Goal: Use online tool/utility: Utilize a website feature to perform a specific function

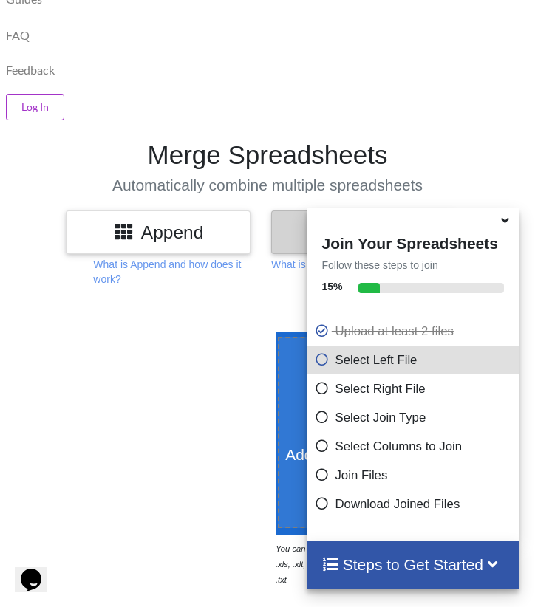
scroll to position [742, 0]
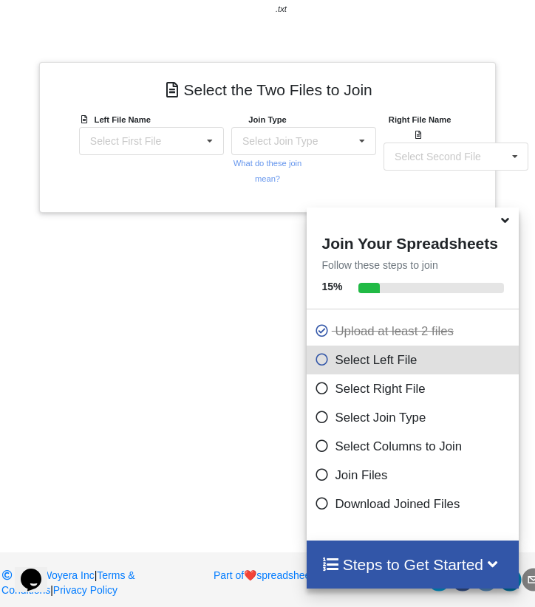
click at [177, 372] on div "Add More Files to Select For Join You can select files with any of these extens…" at bounding box center [267, 125] width 535 height 791
click at [505, 219] on icon at bounding box center [505, 217] width 16 height 13
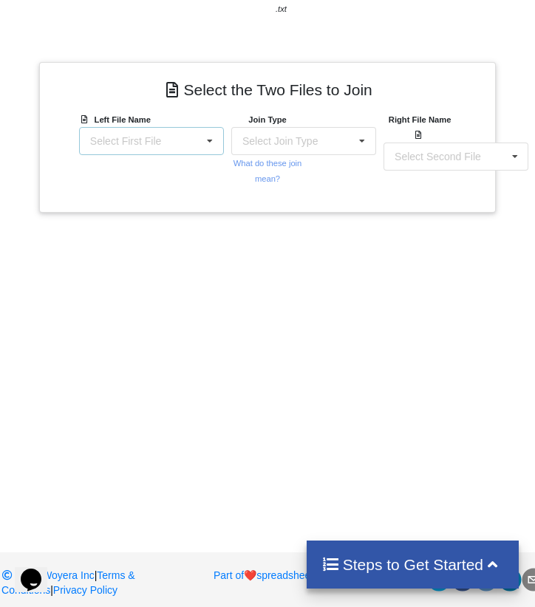
click at [174, 153] on div "Select First File matters [DATE] 01-38-00.csv Matter balance summary (08_18_202…" at bounding box center [151, 141] width 145 height 28
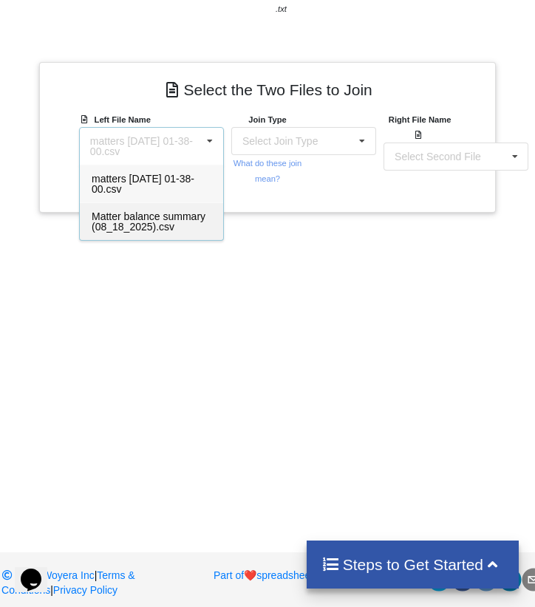
click at [153, 232] on span "Matter balance summary (08_18_2025).csv" at bounding box center [149, 221] width 114 height 22
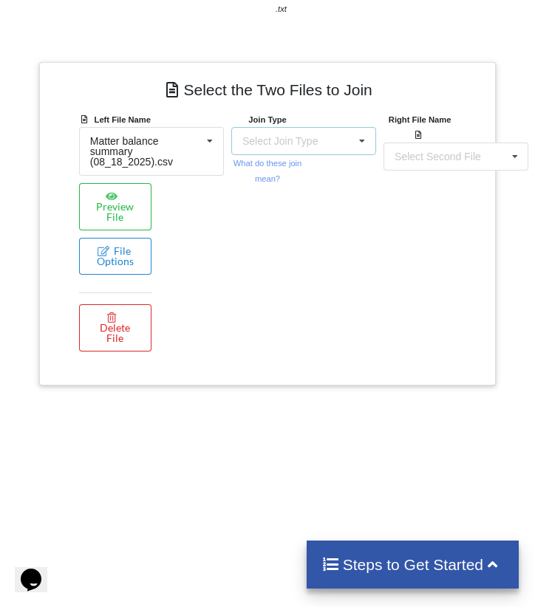
click at [327, 132] on div "Select Join Type INNER JOIN LEFT JOIN RIGHT JOIN FULL JOIN" at bounding box center [303, 141] width 145 height 28
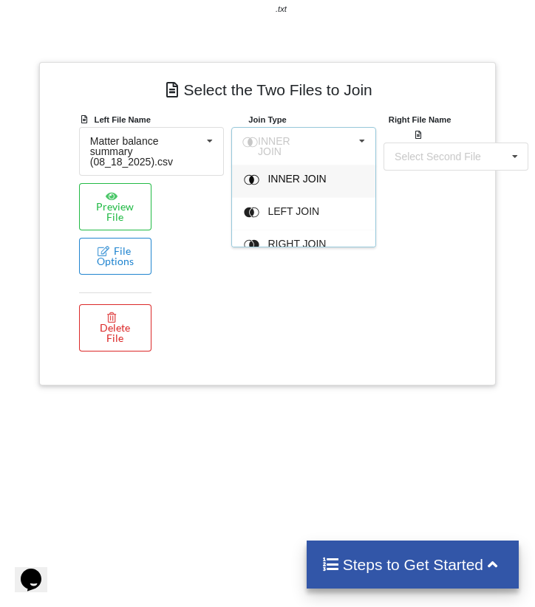
click at [315, 173] on span "INNER JOIN" at bounding box center [296, 179] width 58 height 12
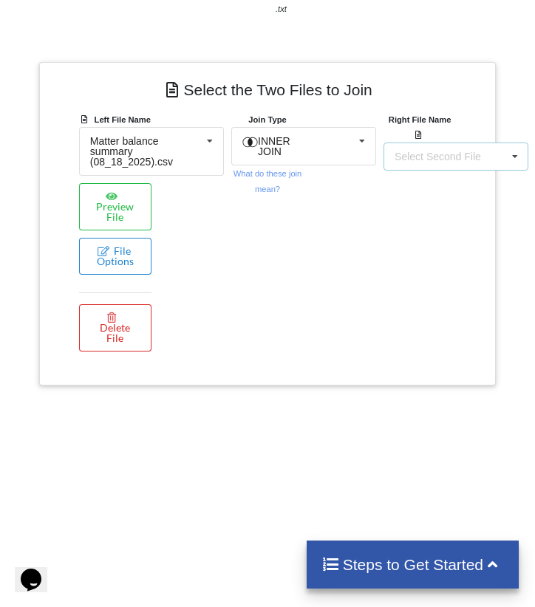
click at [428, 151] on div "Select Second File" at bounding box center [437, 156] width 86 height 10
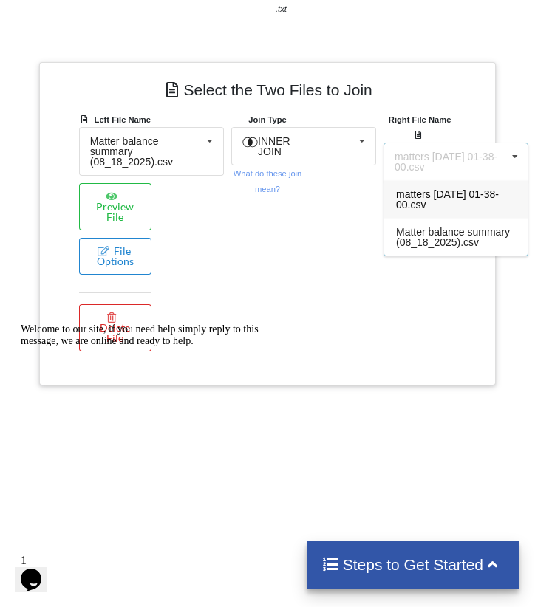
click at [462, 196] on span "matters [DATE] 01-38-00.csv" at bounding box center [447, 199] width 103 height 22
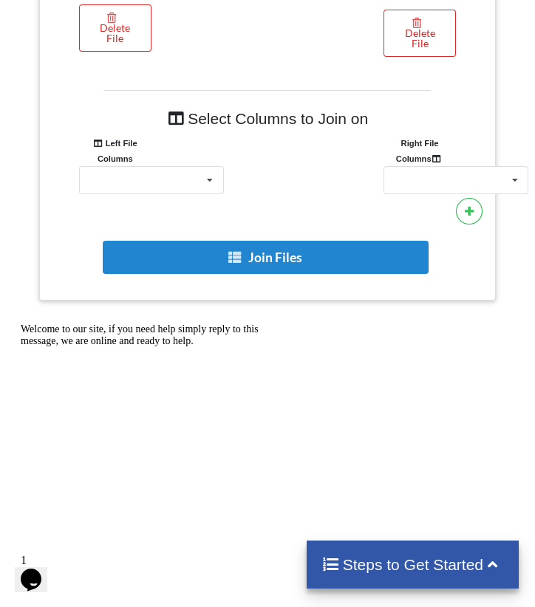
scroll to position [1094, 0]
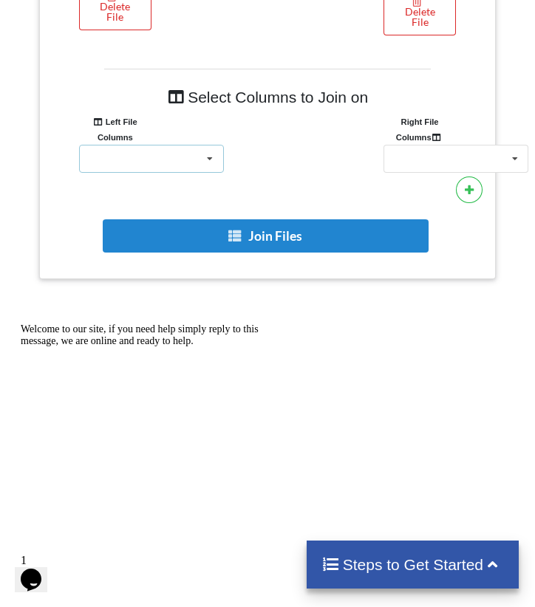
click at [162, 164] on div "Responsible Attorney Client Accounts Receivable Time In Progress Expense In Pro…" at bounding box center [151, 159] width 145 height 28
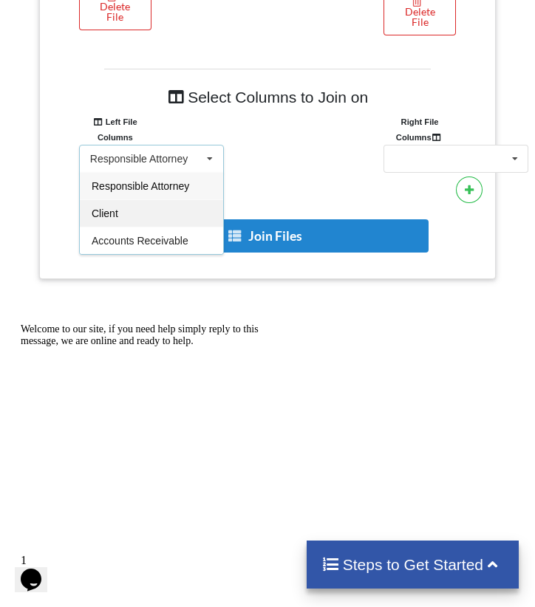
click at [121, 222] on div "Client" at bounding box center [151, 212] width 143 height 27
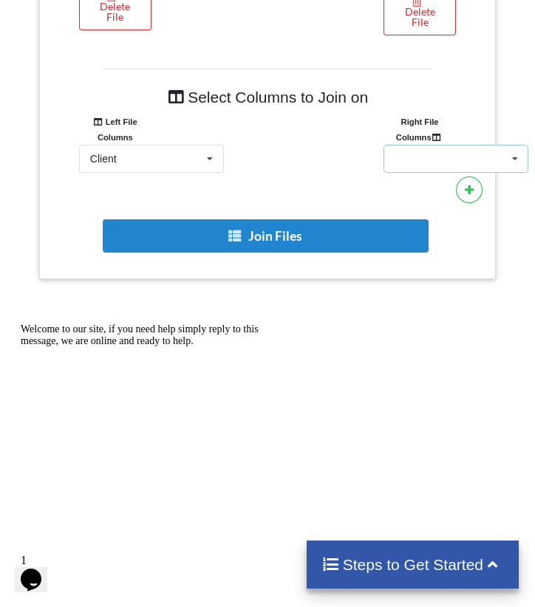
click at [428, 167] on div "Client Name Client Location Minimum Threshold Refill Request Due Hold/Lock No R…" at bounding box center [455, 159] width 145 height 28
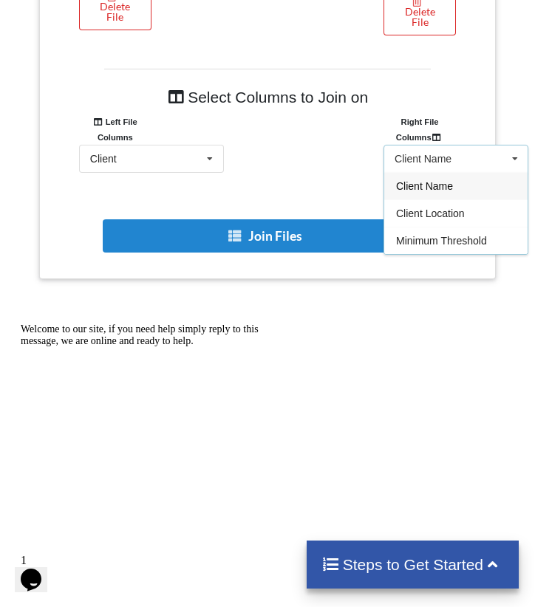
click at [424, 191] on span "Client Name" at bounding box center [424, 186] width 57 height 12
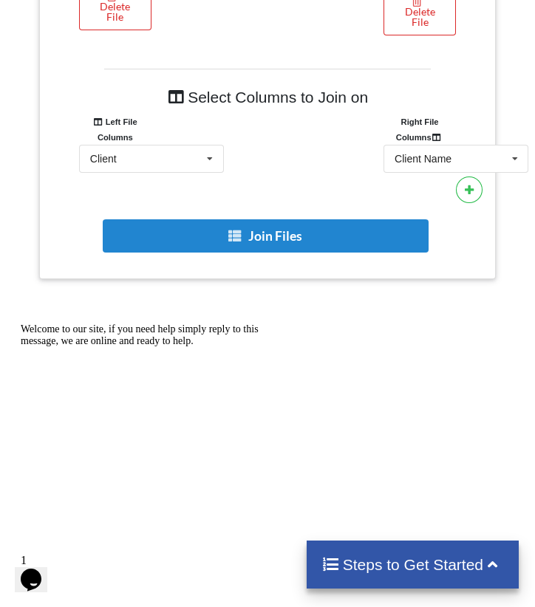
click at [310, 187] on div "Select Columns to Join on Left File Columns Right File Columns Client Responsib…" at bounding box center [267, 168] width 434 height 199
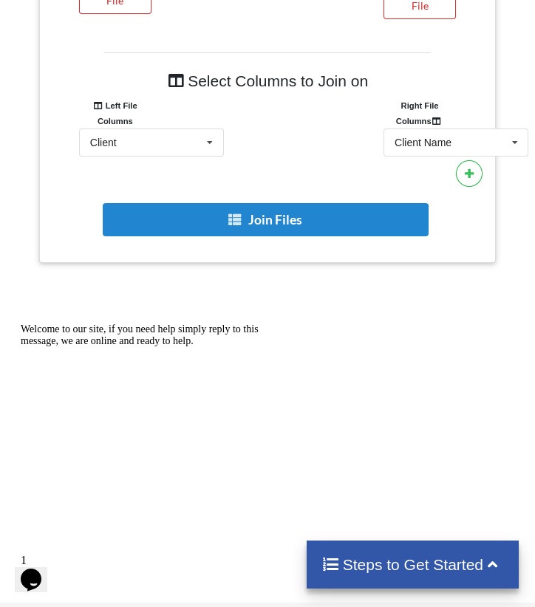
scroll to position [1115, 0]
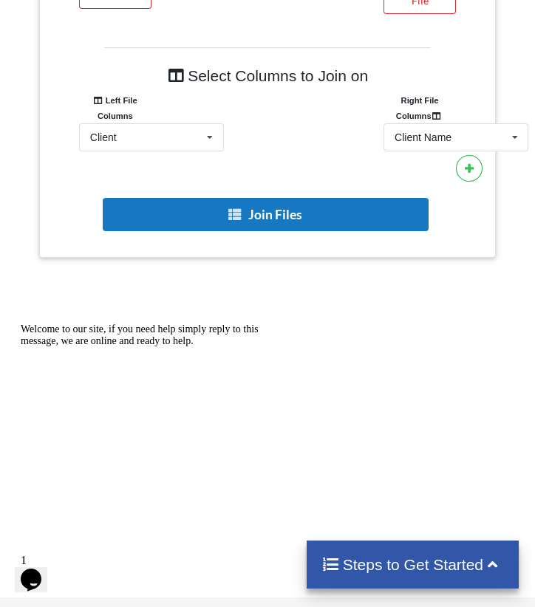
click at [250, 218] on button "Join Files" at bounding box center [266, 214] width 326 height 33
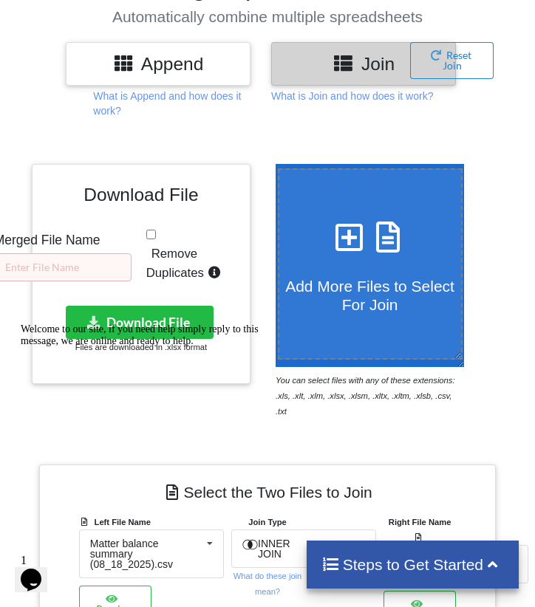
scroll to position [351, 0]
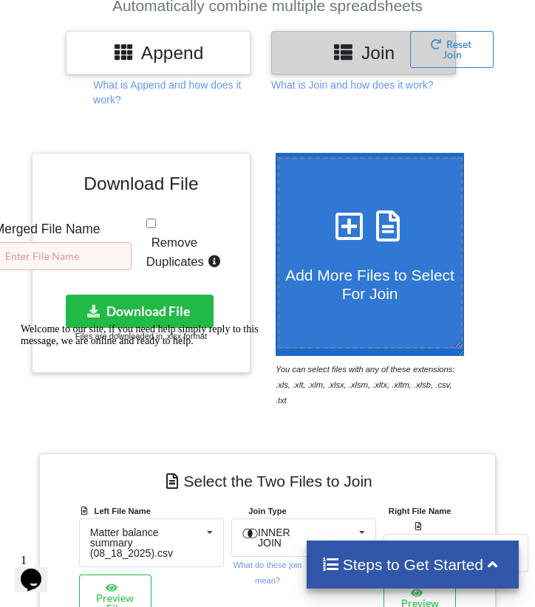
click at [75, 252] on input "text" at bounding box center [62, 256] width 137 height 28
type input "08.18 RM Report"
click at [150, 219] on input "Remove Duplicates" at bounding box center [151, 224] width 10 height 10
checkbox input "true"
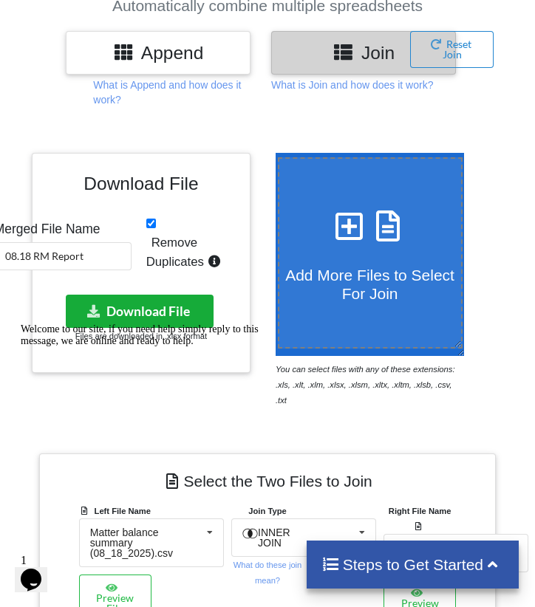
click at [154, 298] on button "Download File" at bounding box center [140, 311] width 148 height 33
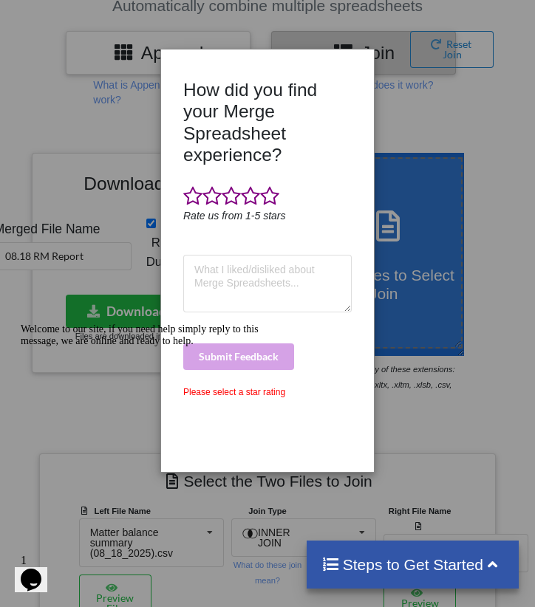
click at [430, 364] on div "How did you find your Merge Spreadsheet experience? Rate us from 1-5 stars Subm…" at bounding box center [267, 303] width 535 height 607
click at [270, 186] on span at bounding box center [269, 196] width 19 height 21
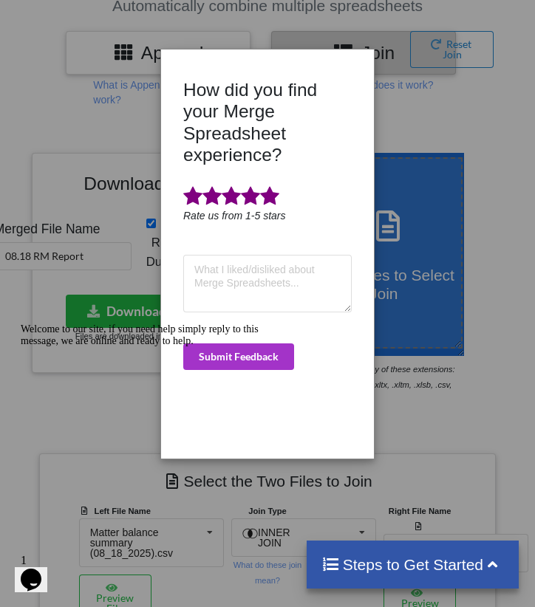
click at [255, 339] on div "Welcome to our site, if you need help simply reply to this message, we are onli…" at bounding box center [154, 335] width 266 height 24
click at [24, 323] on div "Chat attention grabber" at bounding box center [154, 323] width 266 height 0
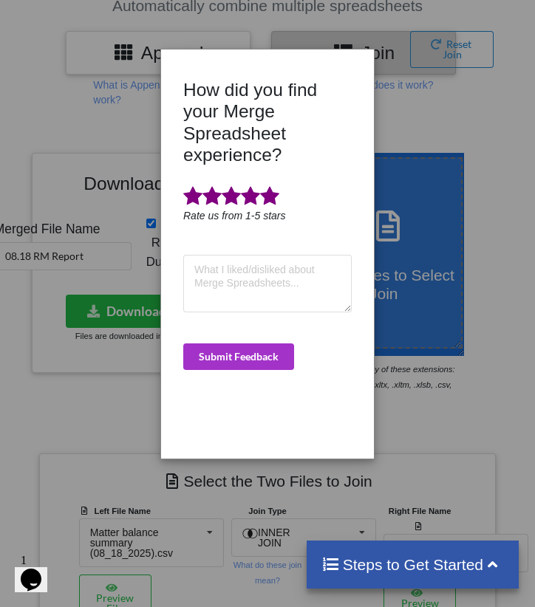
click at [236, 349] on div "How did you find your Merge Spreadsheet experience? Rate us from 1-5 stars Subm…" at bounding box center [267, 263] width 176 height 369
click at [273, 343] on button "Submit Feedback" at bounding box center [238, 356] width 111 height 27
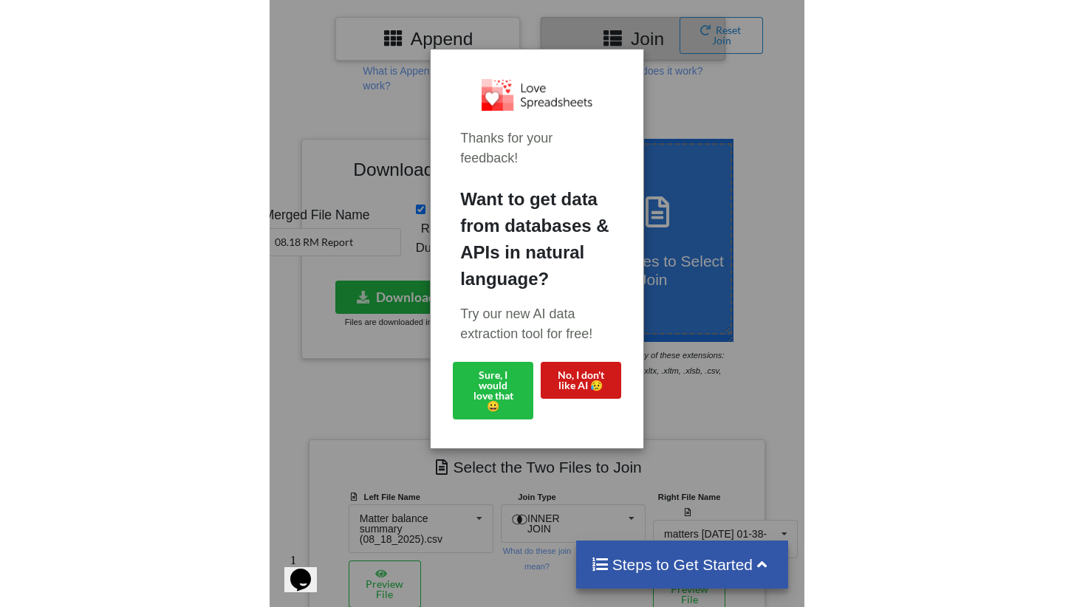
scroll to position [345, 0]
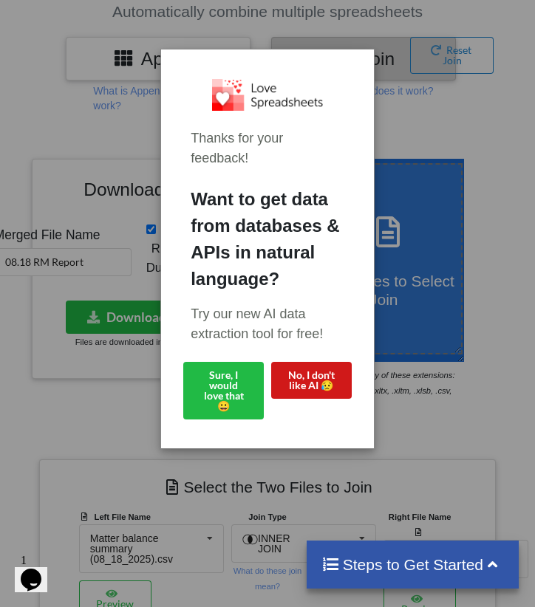
click at [310, 380] on button "No, I don't like AI 😥" at bounding box center [311, 380] width 81 height 37
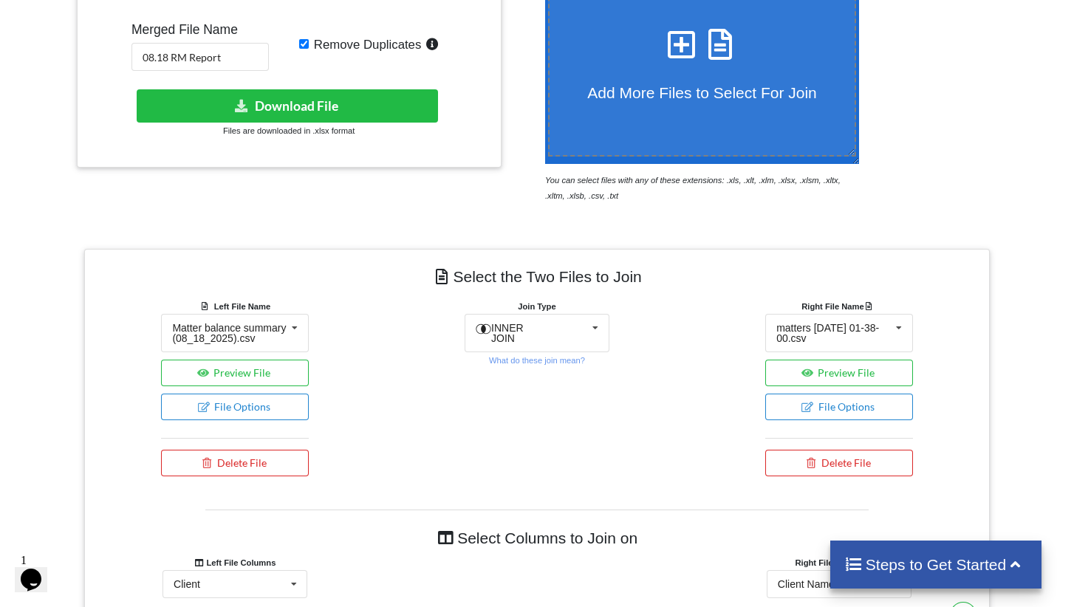
click at [534, 182] on icon "You can select files with any of these extensions: .xls, .xlt, .xlm, .xlsx, .xl…" at bounding box center [692, 188] width 295 height 24
